Goal: Task Accomplishment & Management: Complete application form

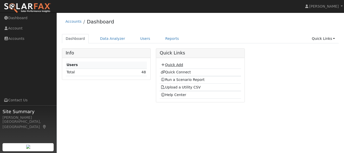
click at [174, 66] on link "Quick Add" at bounding box center [172, 65] width 22 height 4
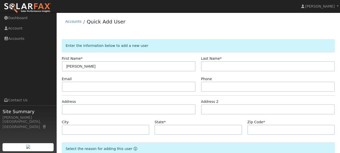
type input "Elvira"
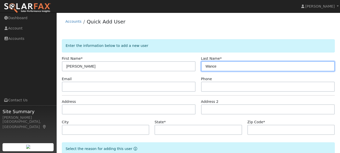
type input "Wance"
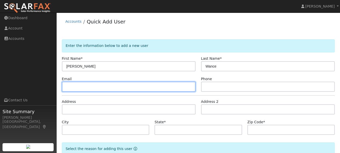
click at [73, 88] on input "text" at bounding box center [129, 87] width 134 height 10
type input "jurelvin363@gmail.com"
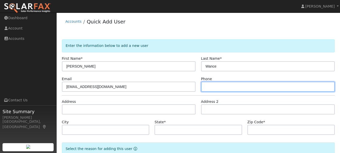
click at [219, 85] on input "text" at bounding box center [268, 87] width 134 height 10
type input "2099683807"
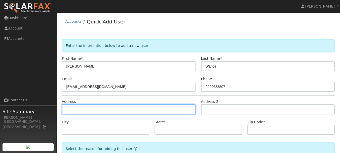
click at [80, 108] on input "text" at bounding box center [129, 109] width 134 height 10
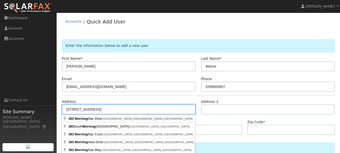
type input "[STREET_ADDRESS]"
type input "Sonora"
type input "CA"
type input "95370"
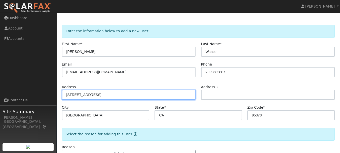
scroll to position [32, 0]
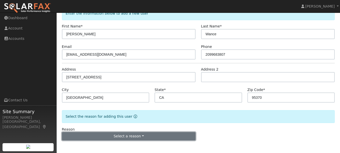
click at [169, 135] on button "Select a reason" at bounding box center [129, 136] width 134 height 9
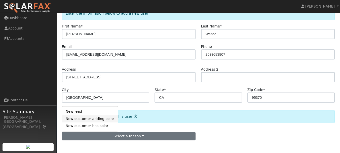
click at [102, 119] on link "New customer adding solar" at bounding box center [90, 118] width 56 height 7
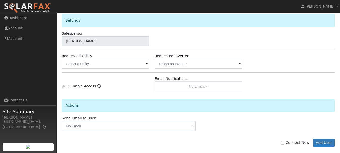
scroll to position [167, 0]
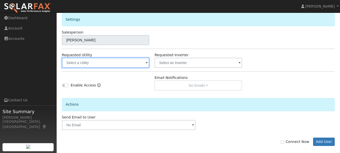
click at [131, 64] on input "text" at bounding box center [106, 63] width 88 height 10
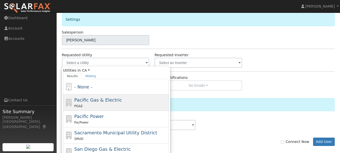
click at [100, 104] on div "PG&E" at bounding box center [120, 105] width 93 height 5
type input "Pacific Gas & Electric"
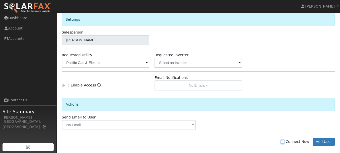
click at [285, 143] on input "Connect Now" at bounding box center [283, 142] width 4 height 4
checkbox input "true"
click at [327, 142] on button "Add User" at bounding box center [324, 142] width 22 height 9
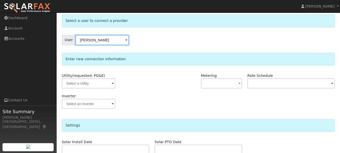
scroll to position [26, 0]
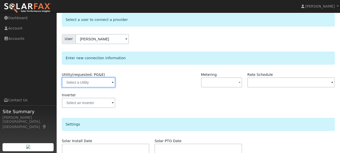
click at [103, 83] on input "text" at bounding box center [88, 82] width 53 height 10
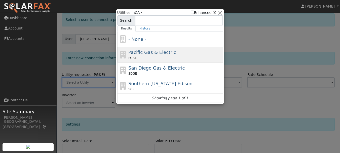
click at [154, 53] on span "Pacific Gas & Electric" at bounding box center [152, 52] width 48 height 5
type input "PG&E"
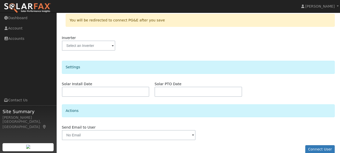
scroll to position [113, 0]
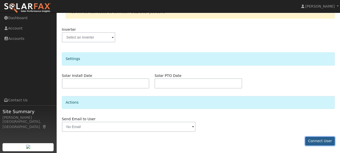
click at [318, 140] on button "Connect User" at bounding box center [320, 141] width 30 height 9
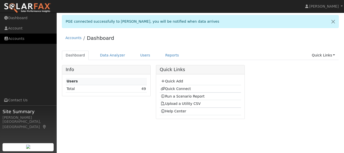
click at [19, 40] on link "Accounts" at bounding box center [28, 38] width 57 height 10
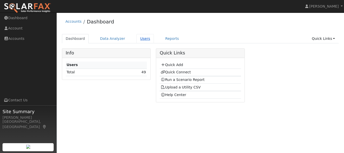
click at [138, 39] on link "Users" at bounding box center [145, 38] width 18 height 9
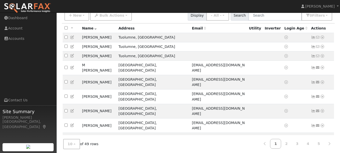
scroll to position [42, 0]
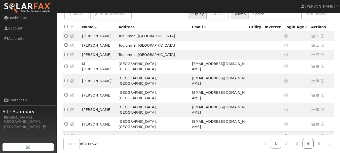
click at [309, 143] on link "4" at bounding box center [308, 144] width 11 height 10
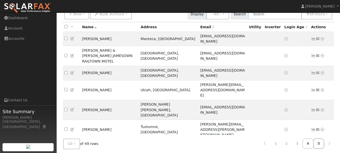
click at [319, 142] on link "5" at bounding box center [319, 144] width 11 height 10
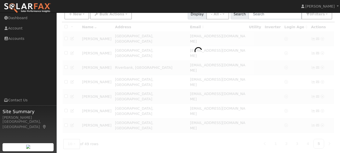
scroll to position [32, 0]
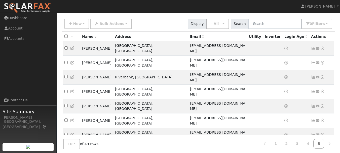
click at [323, 148] on icon at bounding box center [322, 150] width 5 height 4
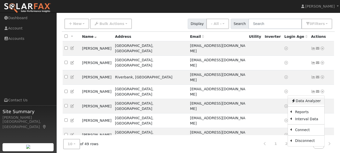
click at [310, 97] on link "Data Analyzer" at bounding box center [306, 100] width 37 height 7
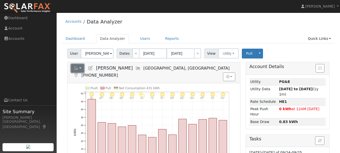
click at [80, 68] on button "button" at bounding box center [77, 68] width 13 height 9
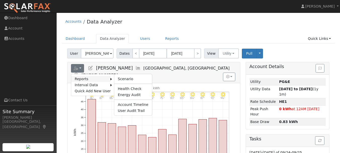
click at [98, 78] on link "Reports" at bounding box center [90, 79] width 39 height 6
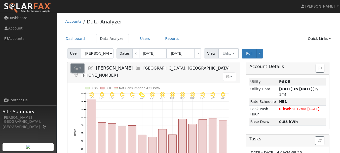
click at [81, 68] on button "button" at bounding box center [77, 68] width 13 height 9
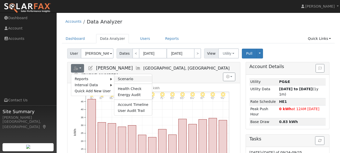
click at [120, 79] on link "Scenario" at bounding box center [133, 79] width 38 height 6
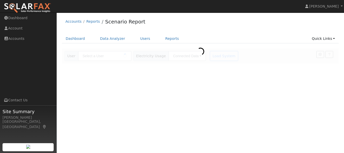
type input "[PERSON_NAME]"
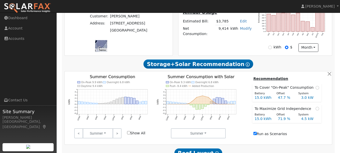
scroll to position [121, 0]
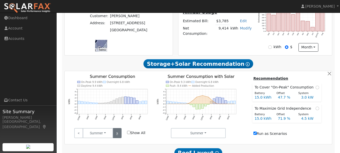
click at [118, 135] on link ">" at bounding box center [117, 133] width 9 height 10
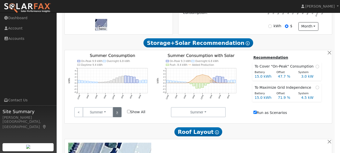
scroll to position [143, 0]
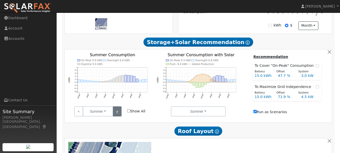
click at [119, 113] on link ">" at bounding box center [117, 111] width 9 height 10
click at [118, 112] on link ">" at bounding box center [117, 111] width 9 height 10
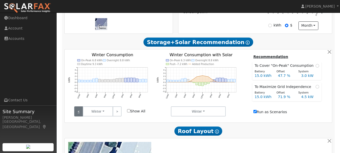
click at [77, 113] on link "<" at bounding box center [78, 111] width 9 height 10
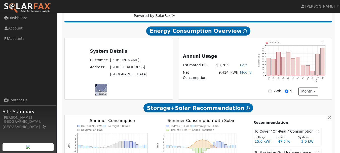
scroll to position [75, 0]
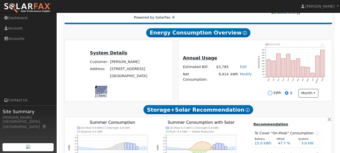
click at [271, 95] on input "kWh" at bounding box center [270, 93] width 4 height 4
radio input "true"
radio input "false"
